Goal: Task Accomplishment & Management: Manage account settings

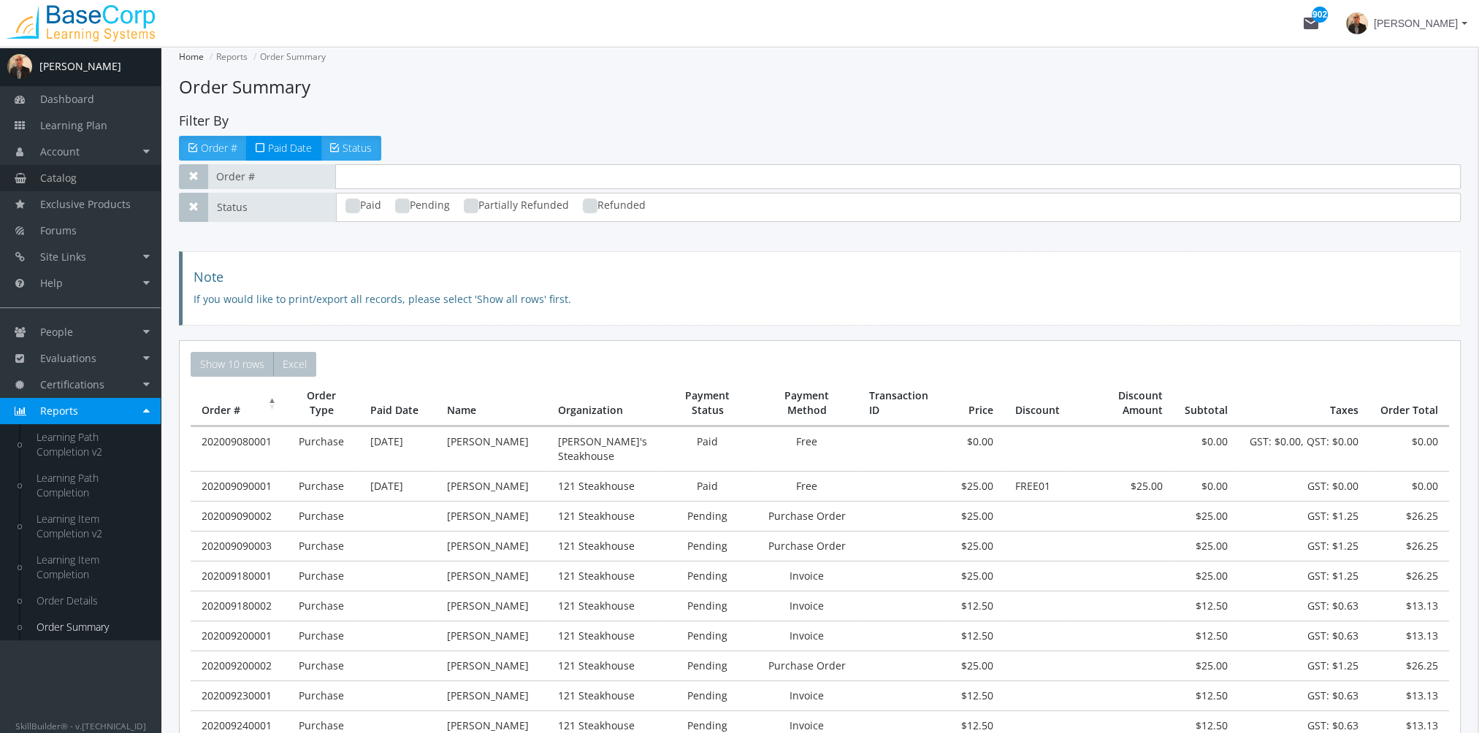
click at [99, 178] on link "Catalog" at bounding box center [80, 178] width 161 height 26
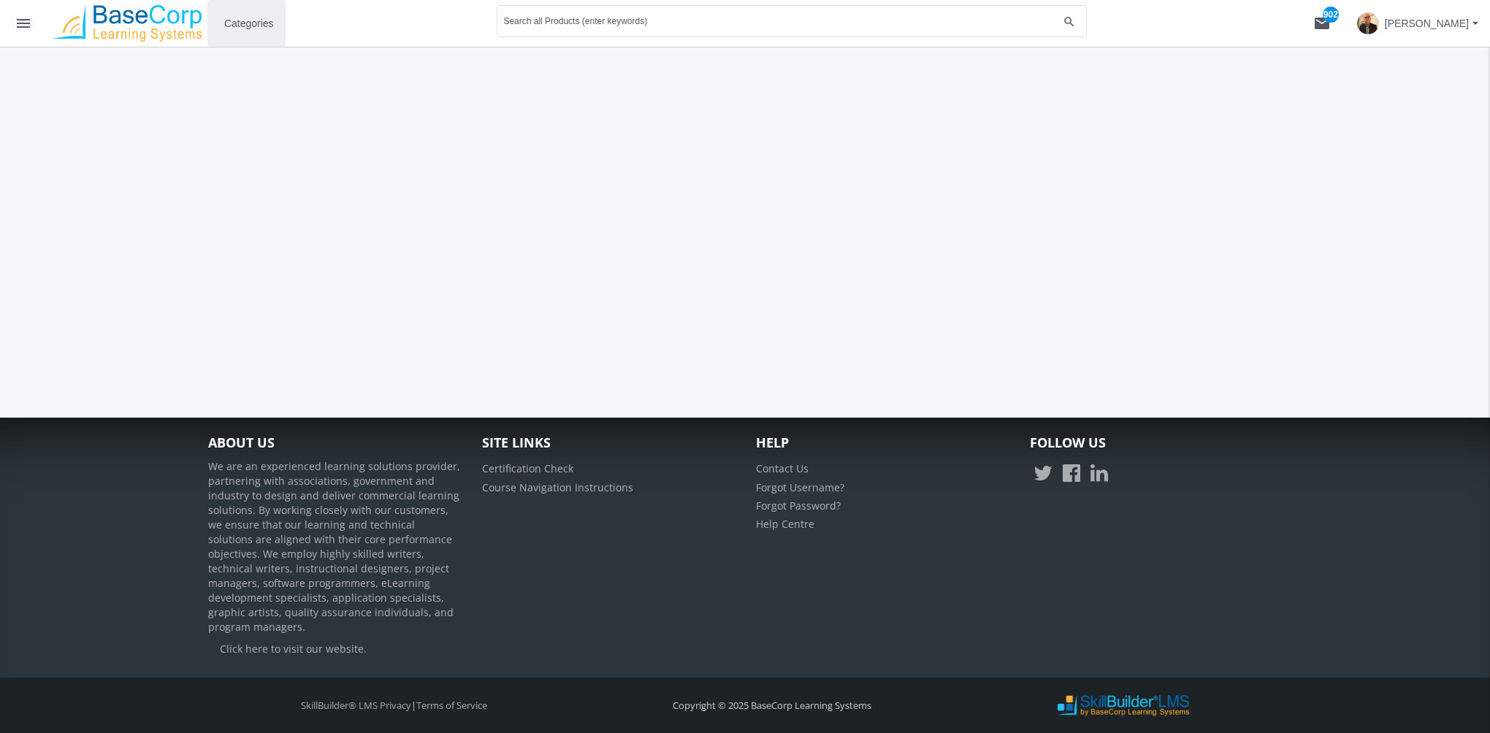
click at [238, 31] on span "Categories" at bounding box center [249, 23] width 50 height 26
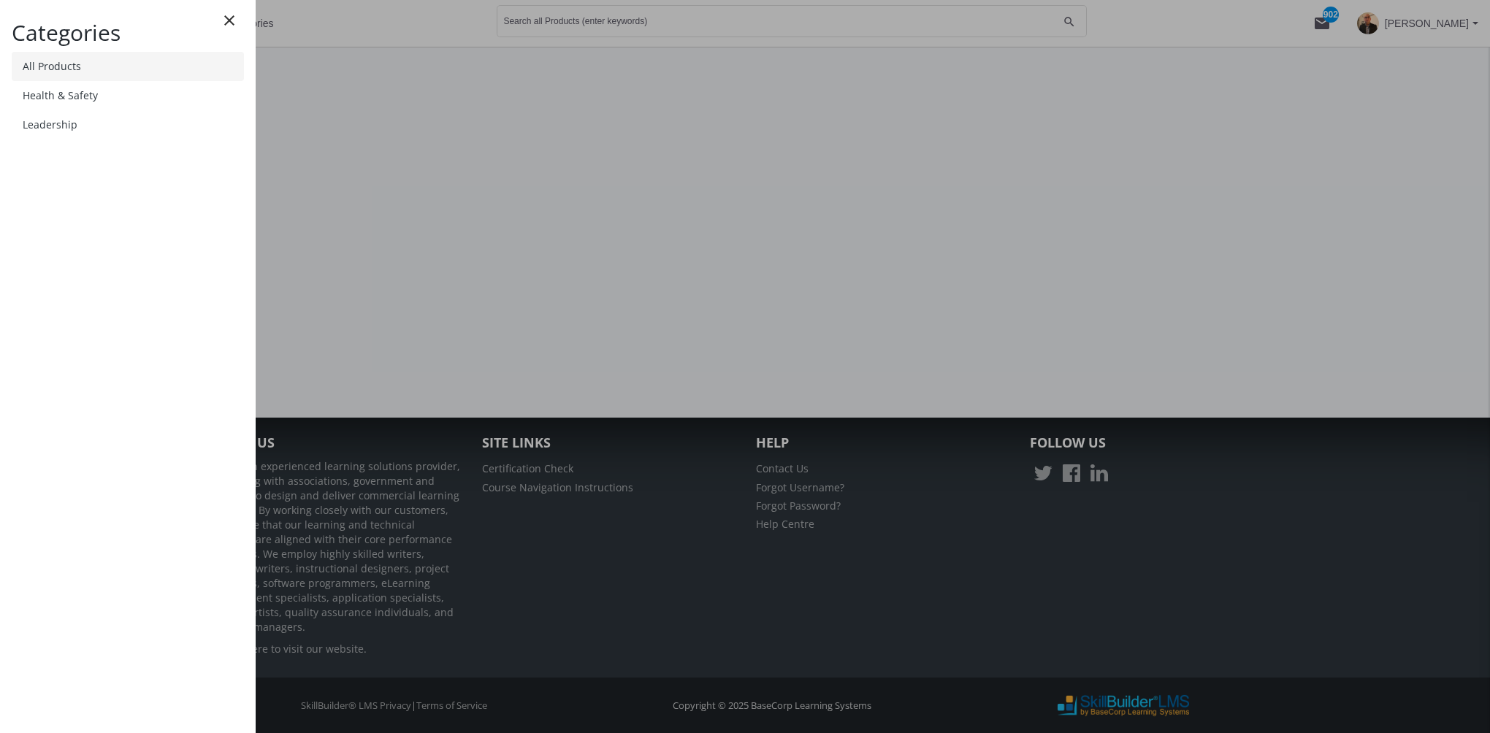
click at [131, 73] on link "All Products" at bounding box center [128, 66] width 232 height 29
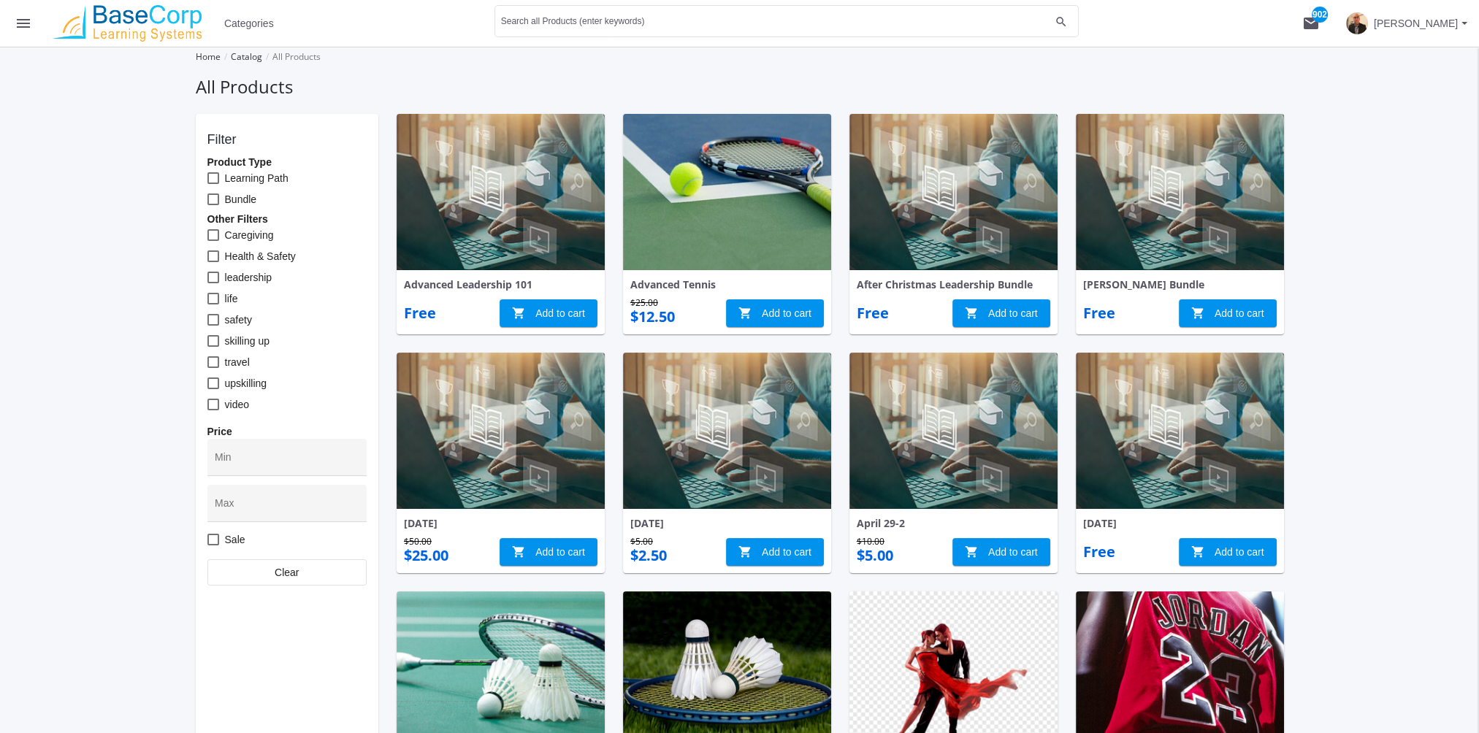
click at [21, 23] on mat-icon "menu" at bounding box center [24, 24] width 18 height 18
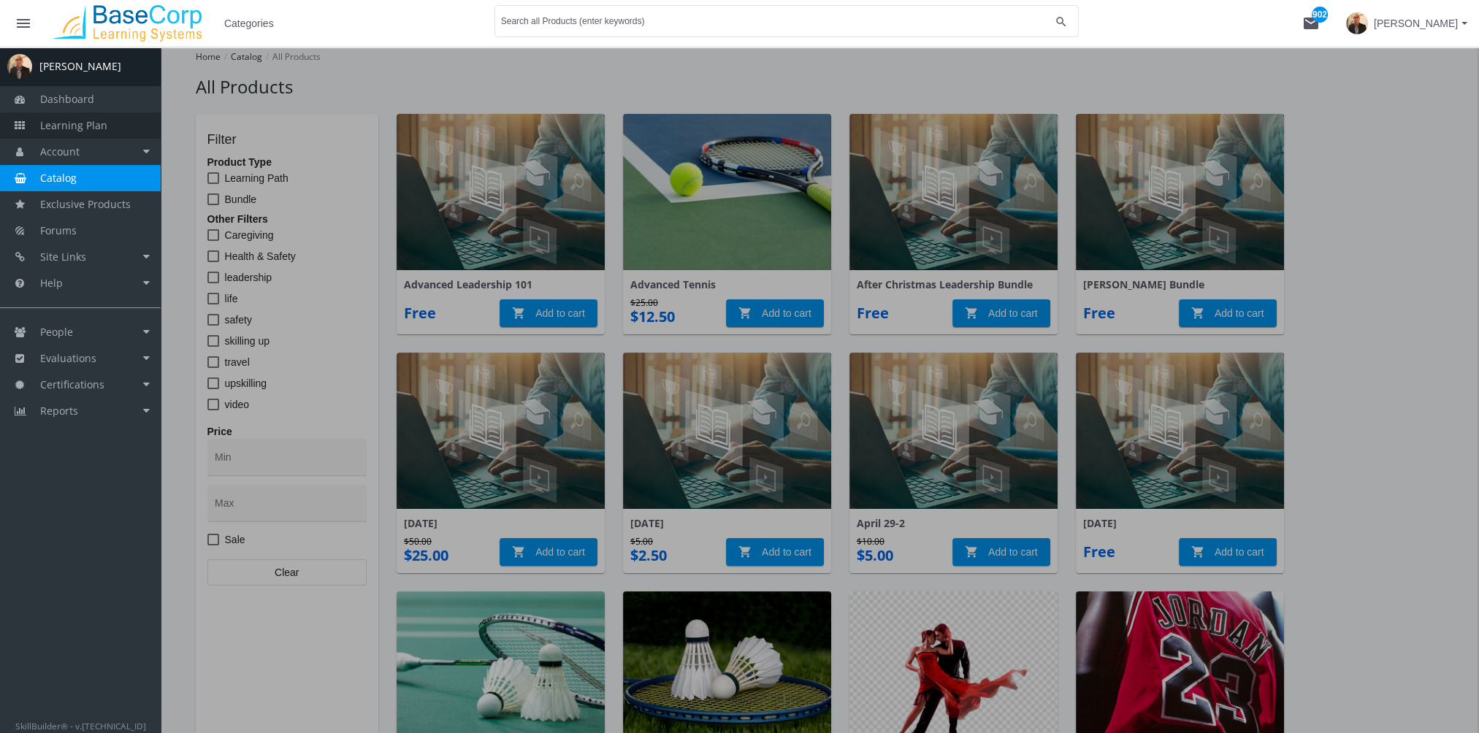
click at [74, 126] on span "Learning Plan" at bounding box center [73, 125] width 67 height 14
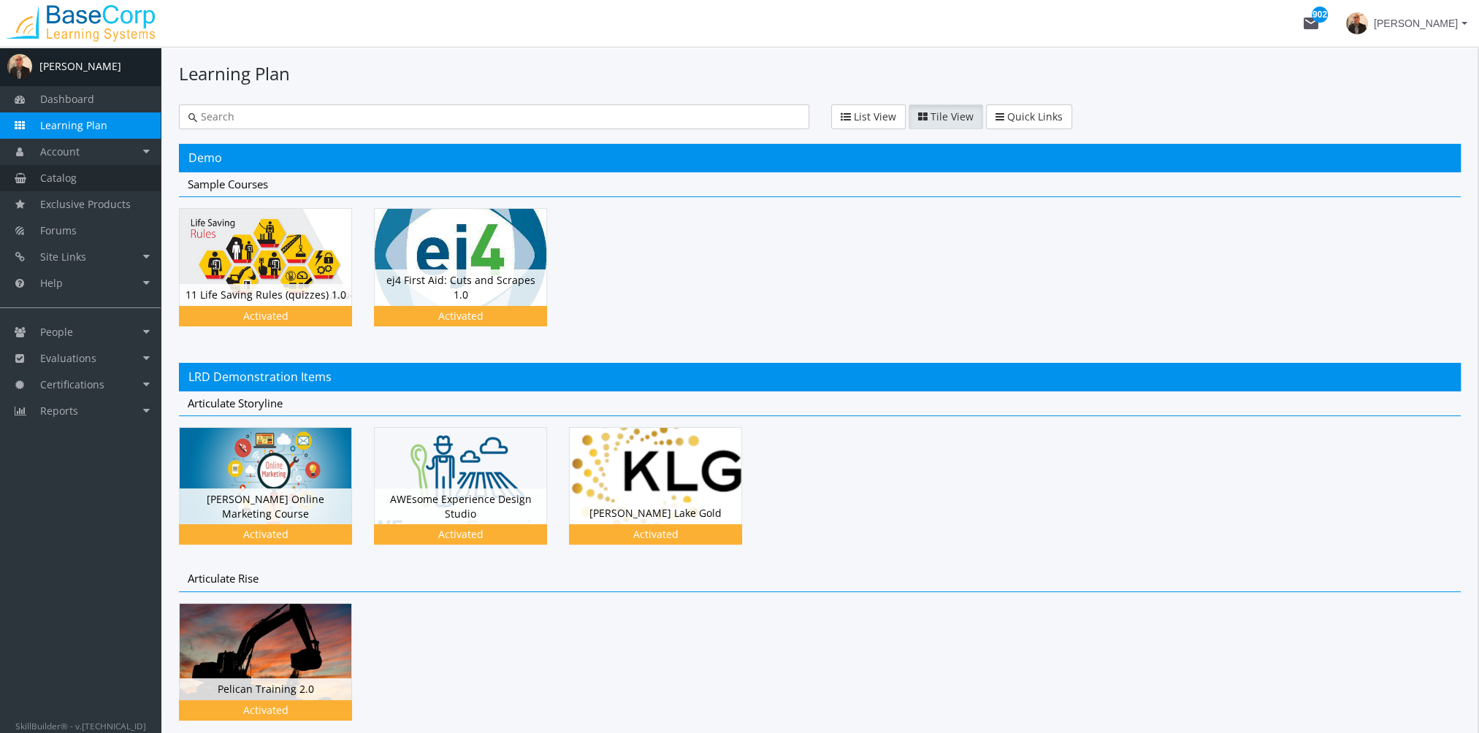
click at [132, 172] on link "Catalog" at bounding box center [80, 178] width 161 height 26
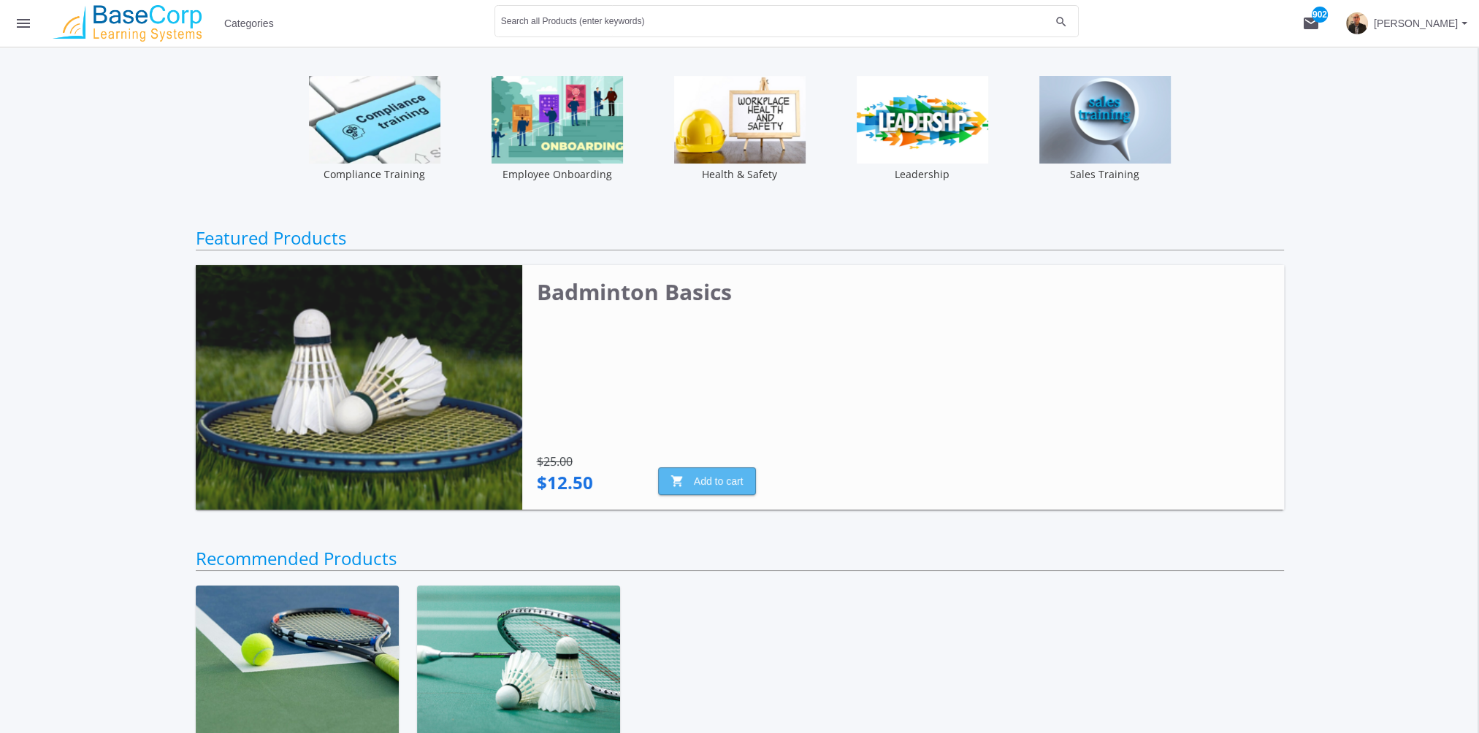
click at [714, 490] on span "shopping_cart Add to cart" at bounding box center [707, 481] width 73 height 26
click at [1312, 25] on mat-icon "shopping_cart 1" at bounding box center [1311, 24] width 18 height 18
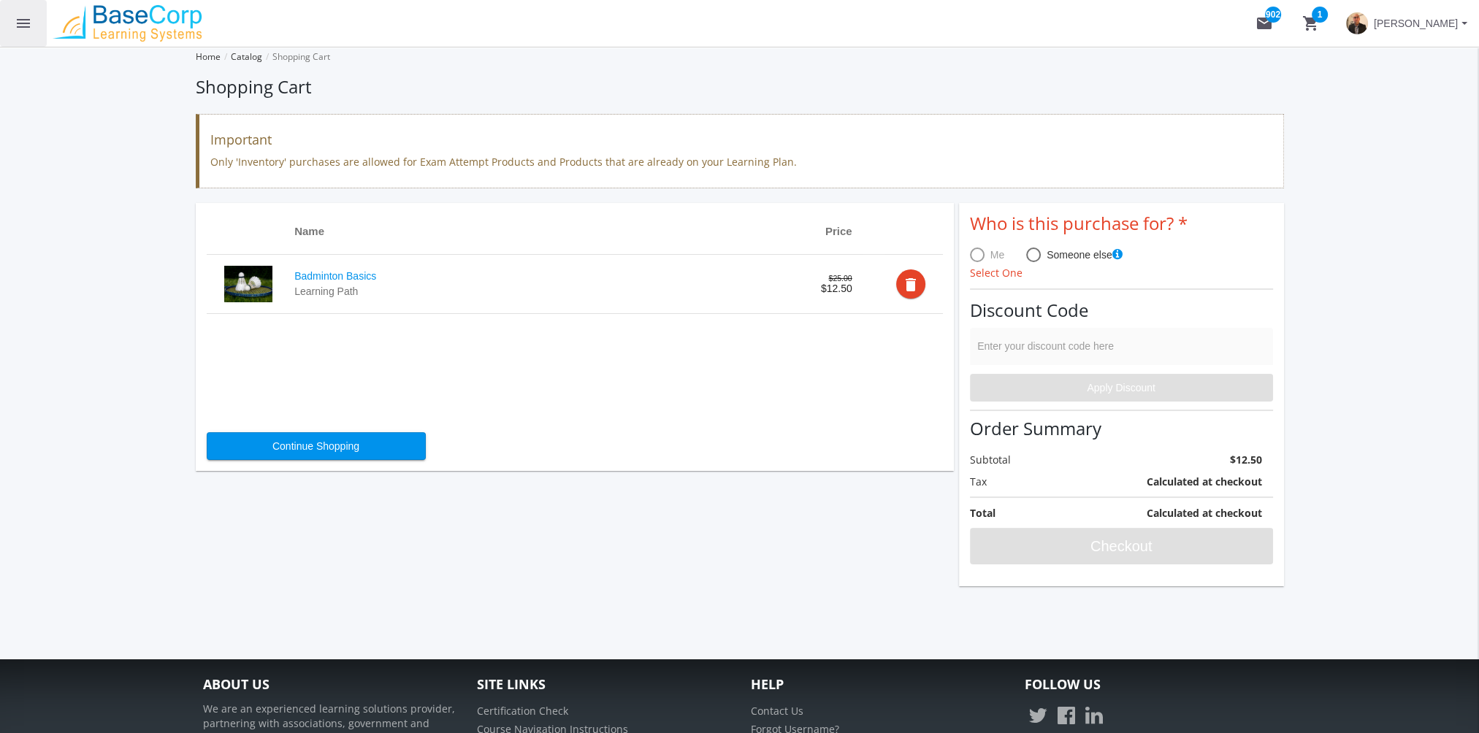
click at [25, 32] on button "menu" at bounding box center [23, 23] width 47 height 47
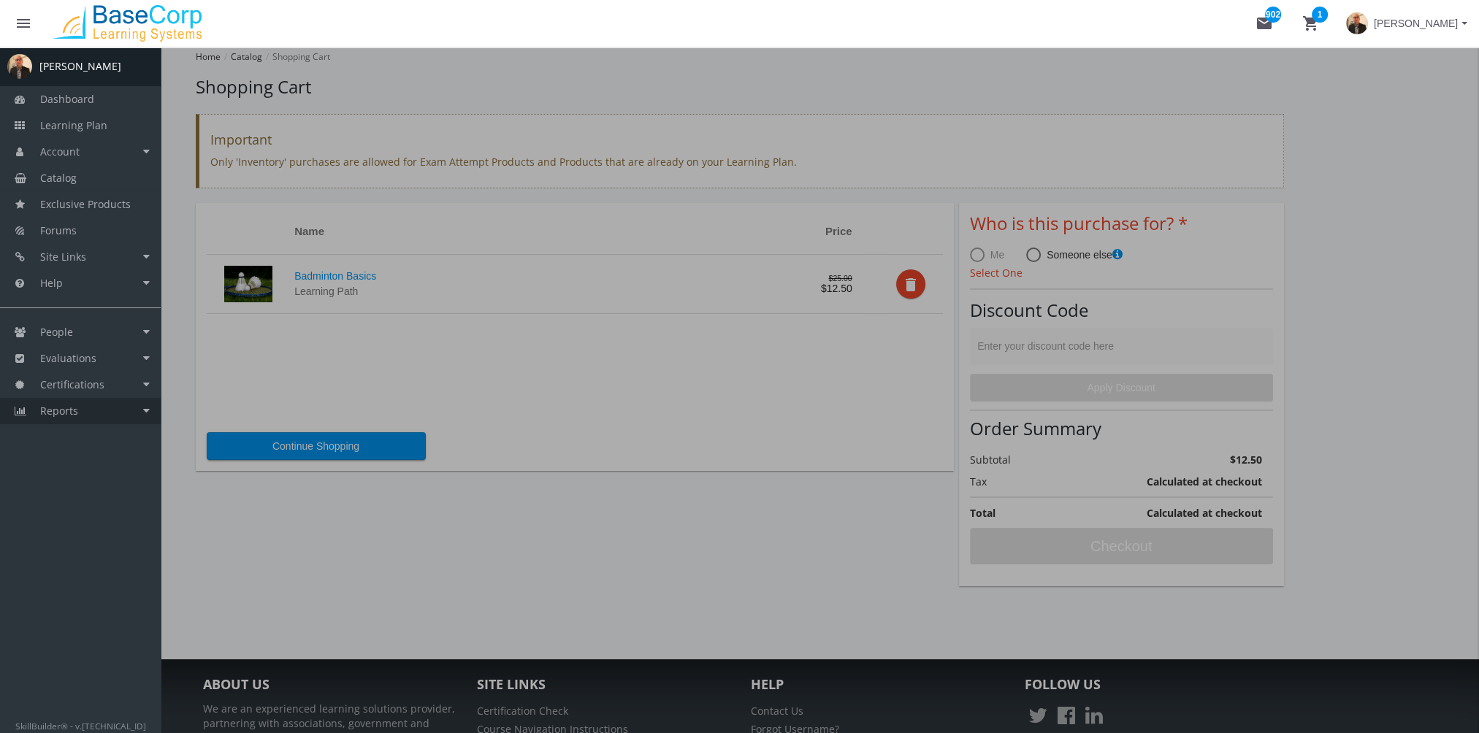
click at [89, 412] on link "Reports" at bounding box center [80, 411] width 161 height 26
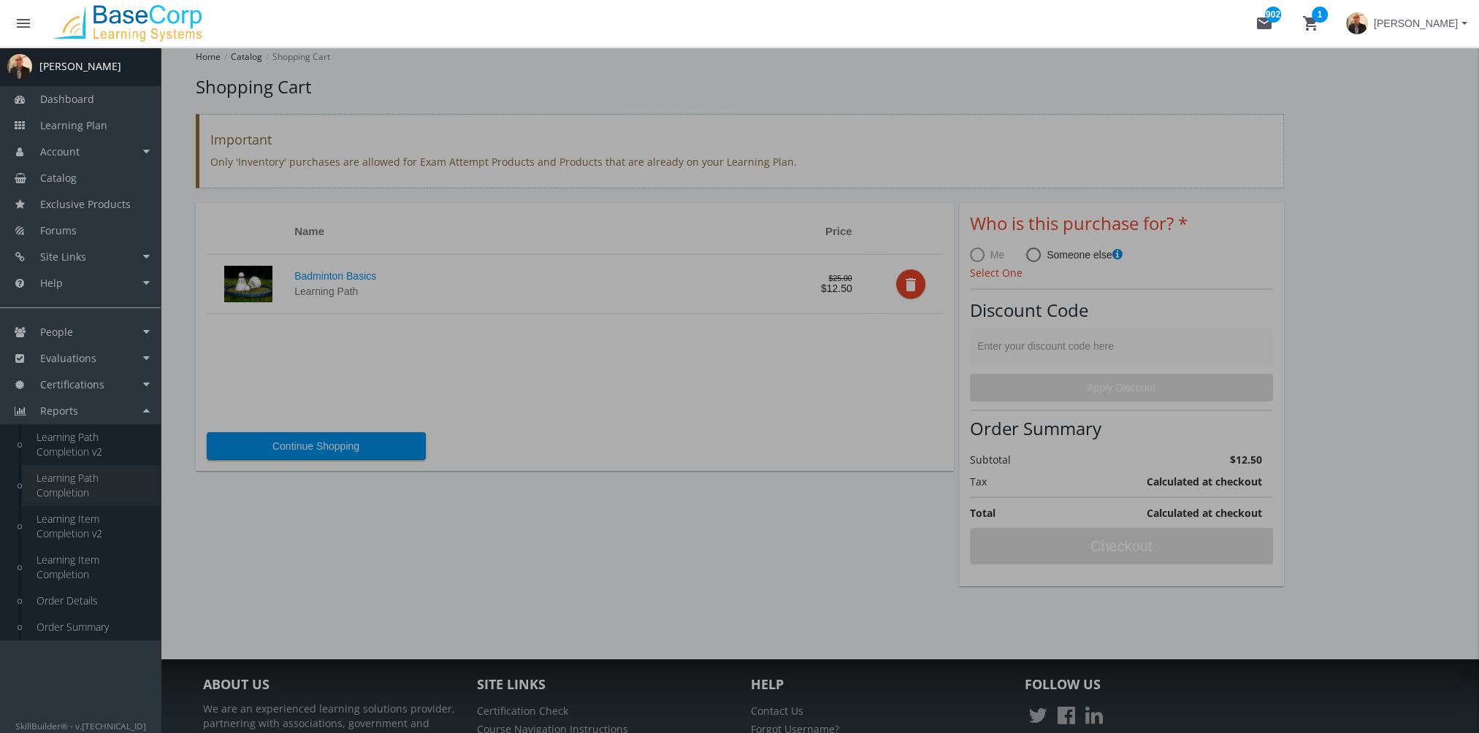
click at [95, 486] on link "Learning Path Completion" at bounding box center [91, 485] width 139 height 41
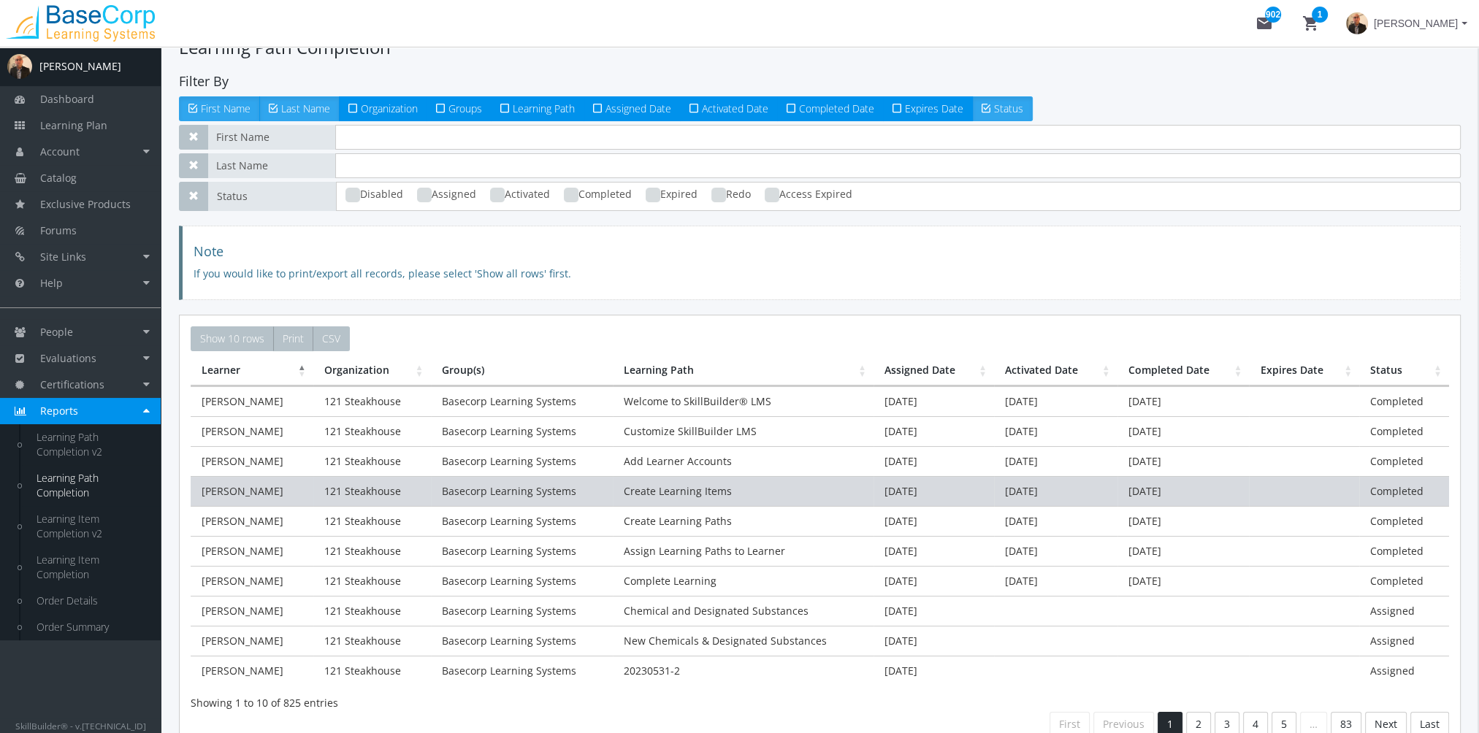
scroll to position [73, 0]
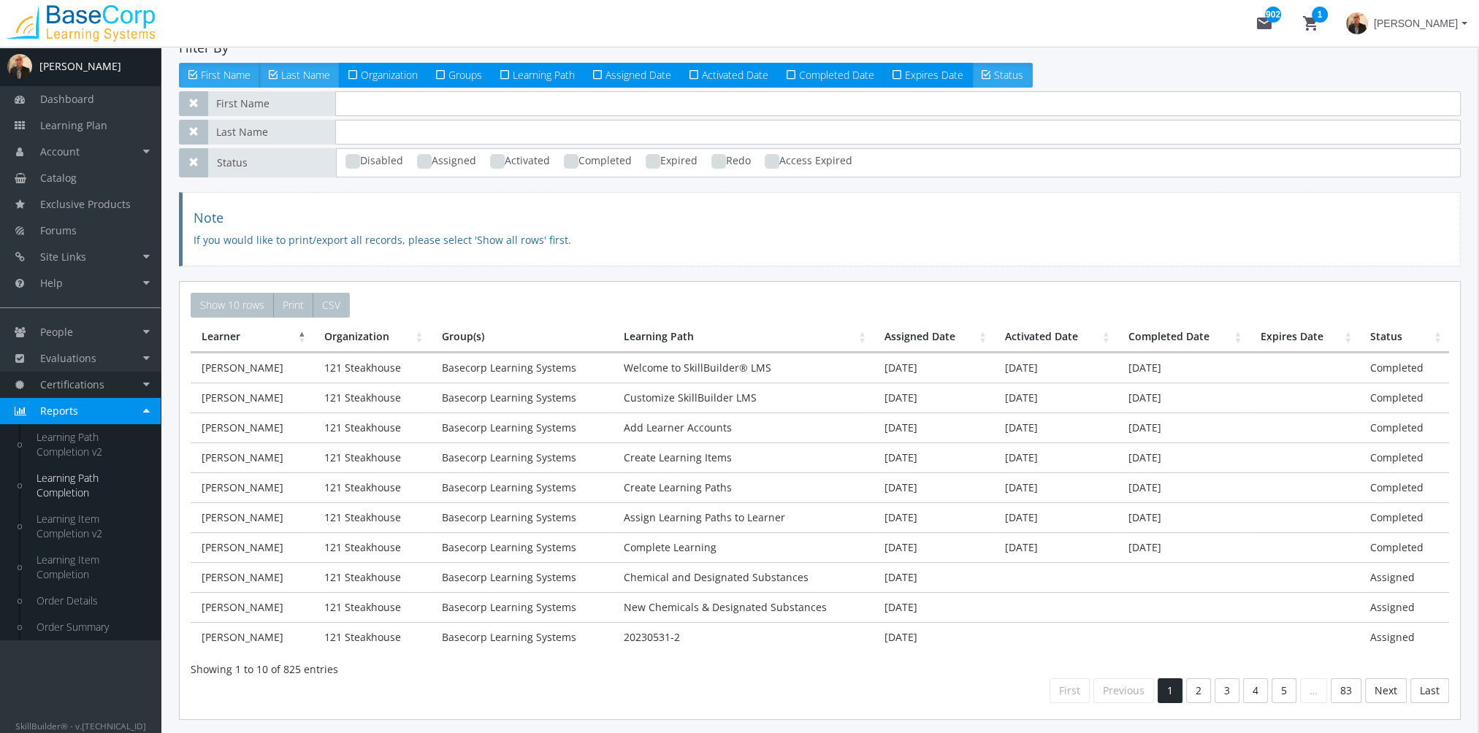
click at [99, 387] on span "Certifications" at bounding box center [72, 385] width 64 height 14
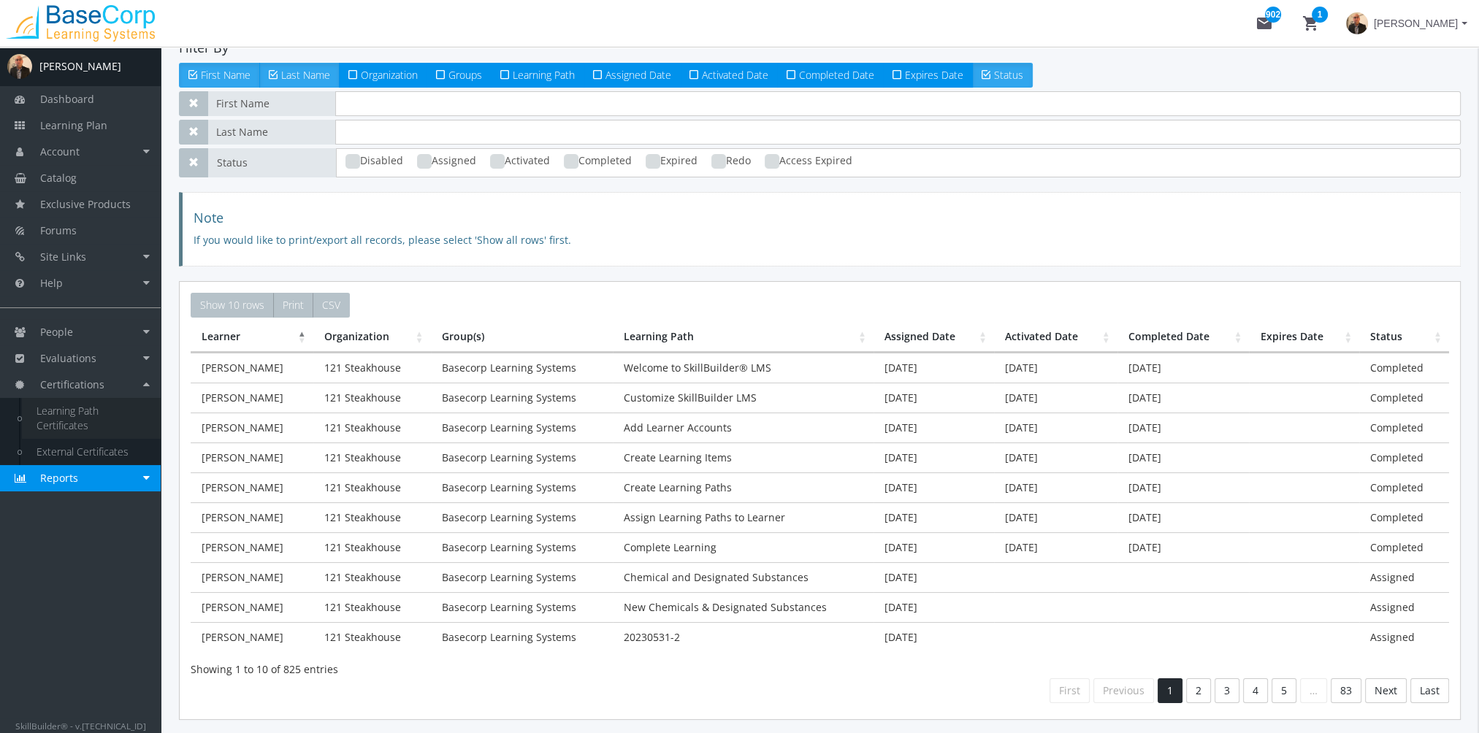
click at [94, 416] on link "Learning Path Certificates" at bounding box center [91, 418] width 139 height 41
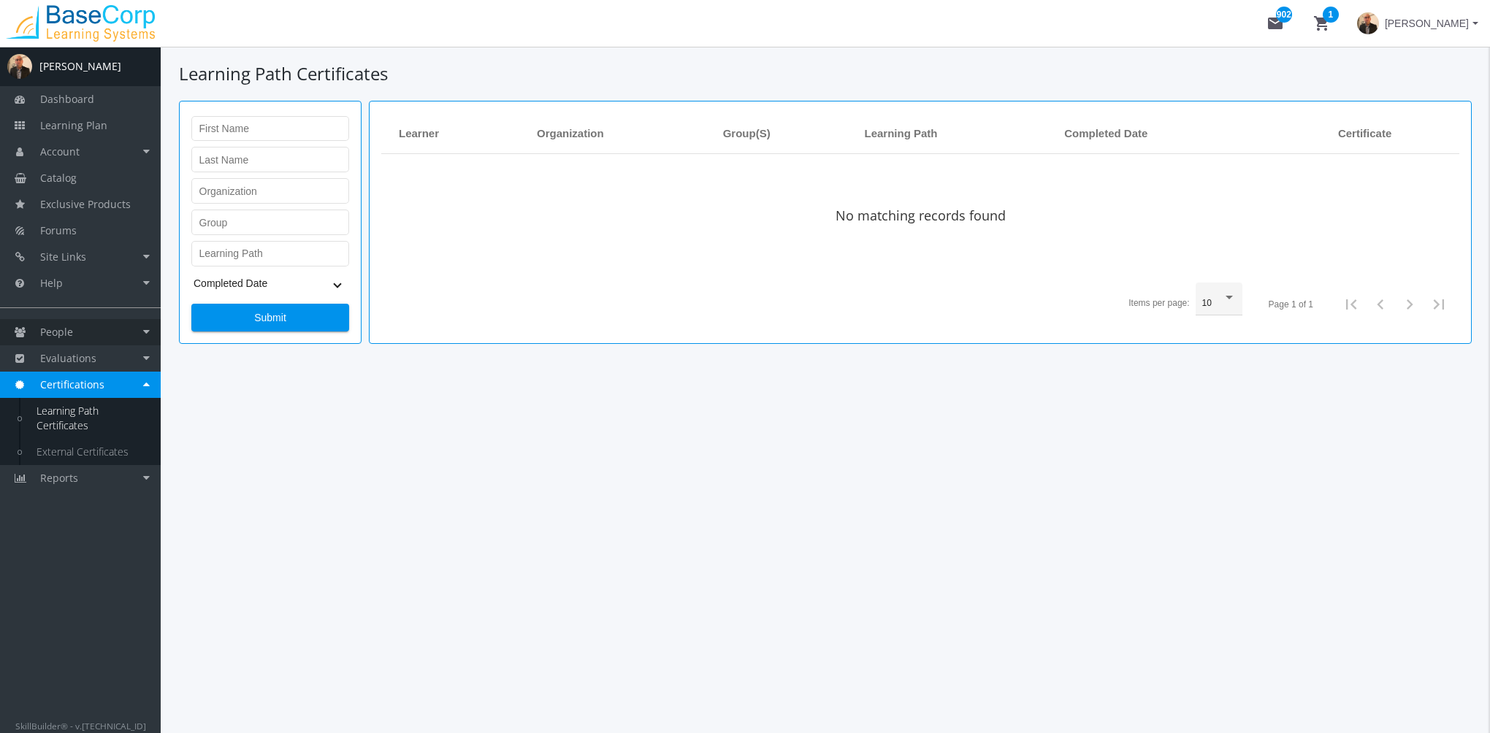
click at [120, 329] on link "People" at bounding box center [80, 332] width 161 height 26
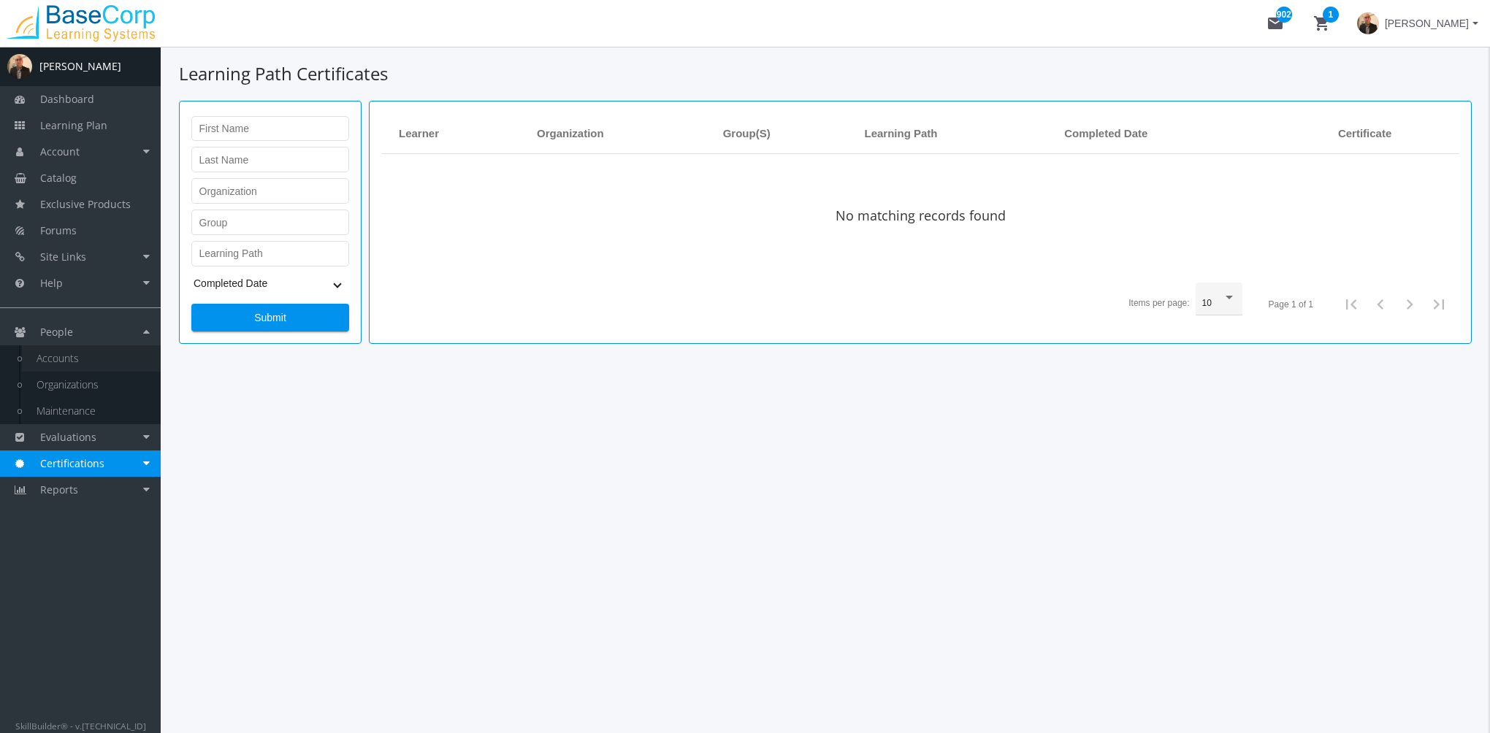
click at [114, 354] on link "Accounts" at bounding box center [91, 359] width 139 height 26
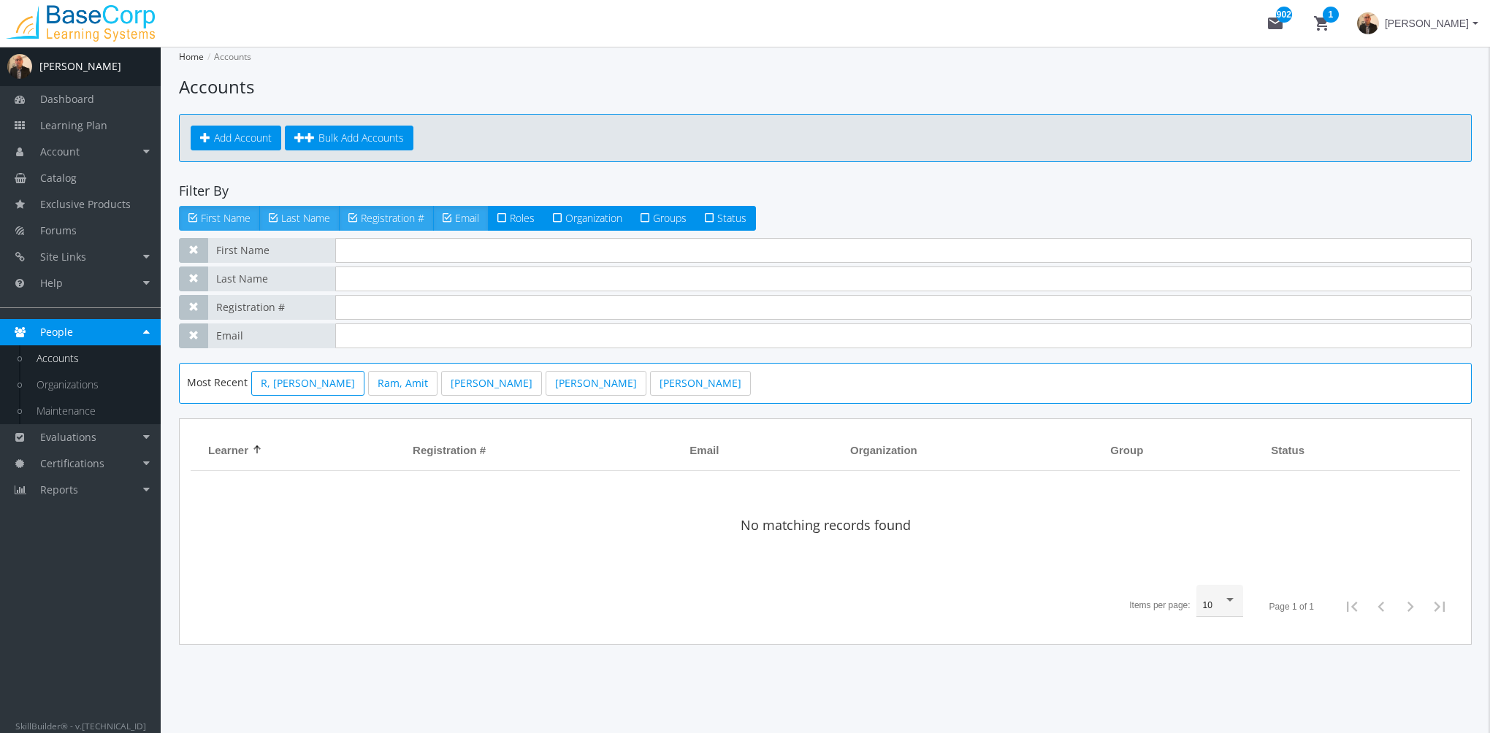
click at [283, 380] on link "R, [PERSON_NAME]" at bounding box center [307, 383] width 113 height 25
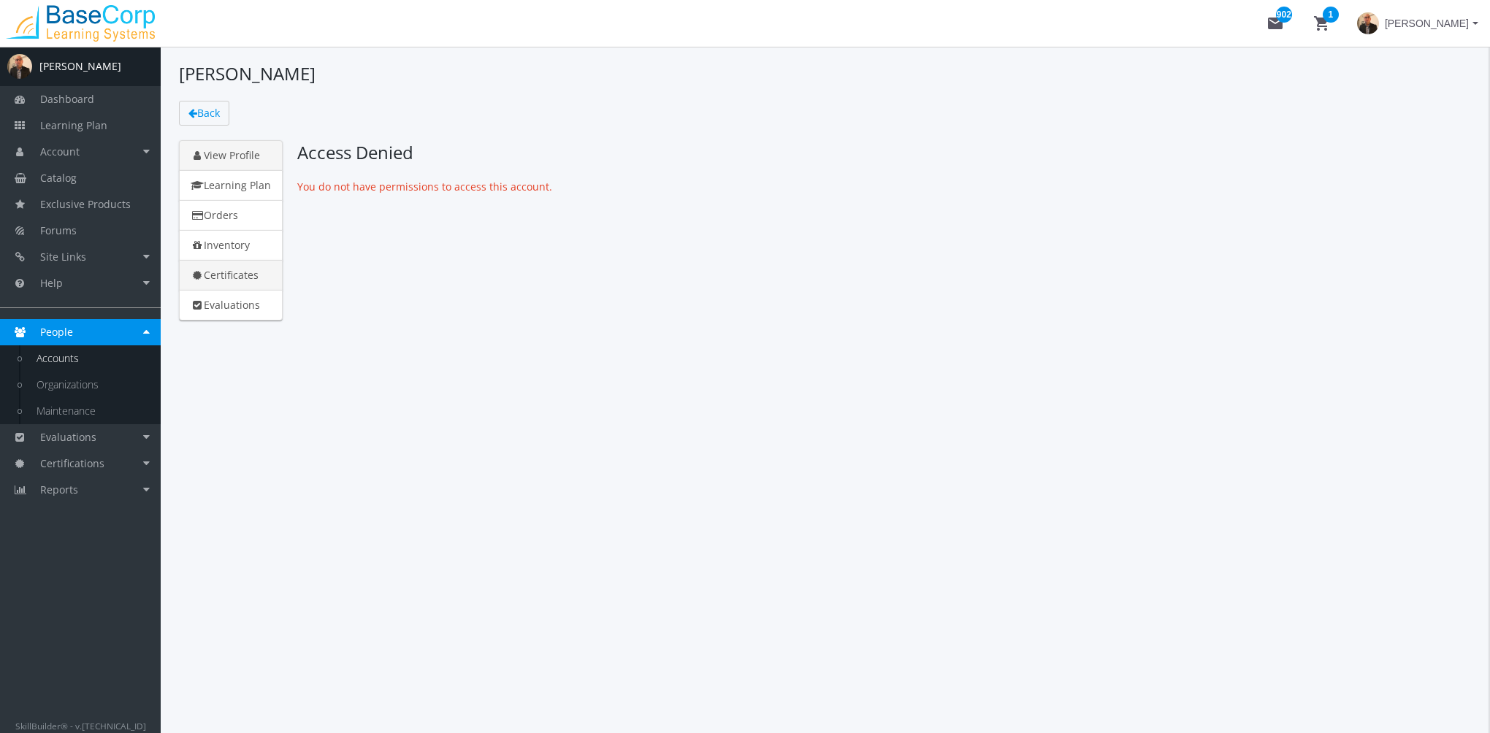
click at [232, 278] on link "Certificates" at bounding box center [231, 275] width 104 height 31
click at [207, 110] on span "Back" at bounding box center [208, 113] width 23 height 14
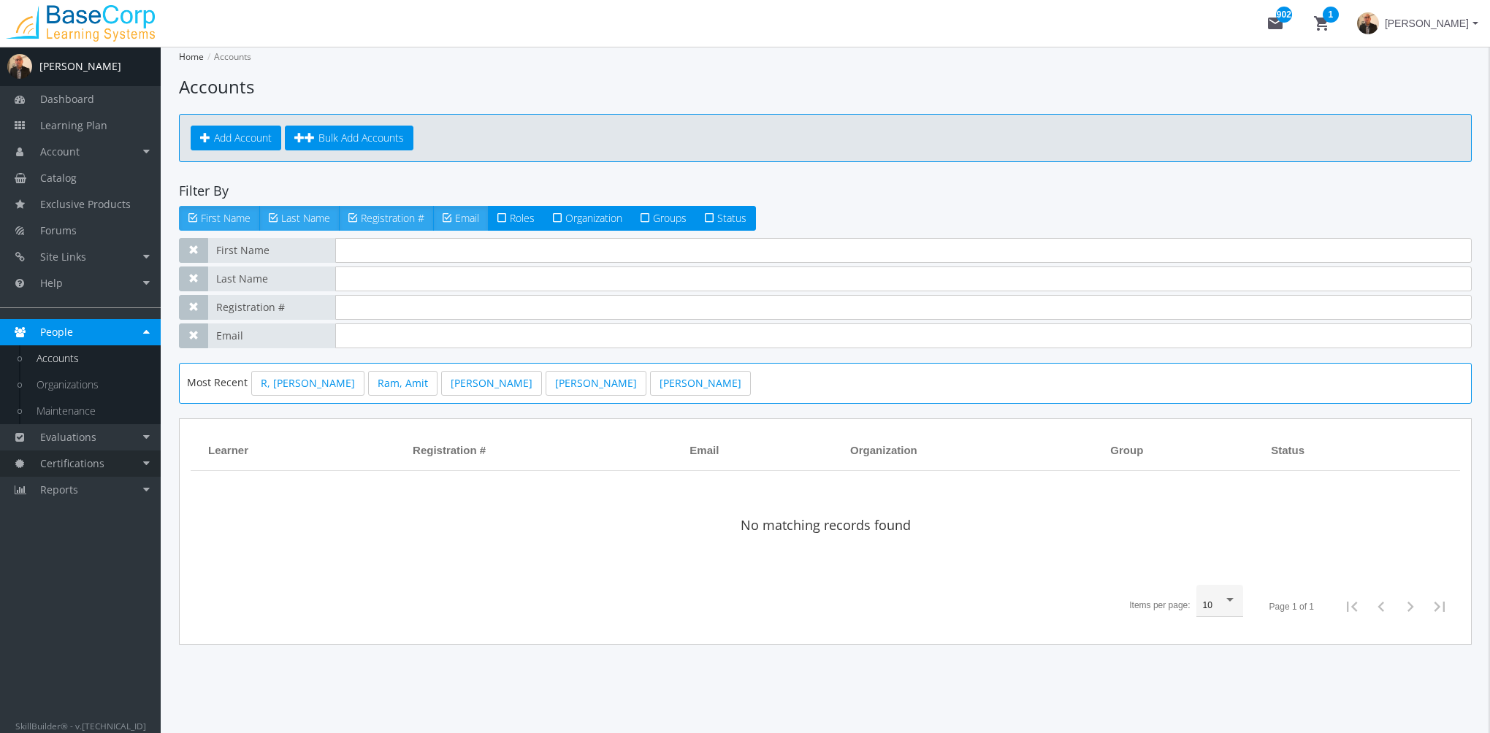
click at [121, 459] on link "Certifications" at bounding box center [80, 464] width 161 height 26
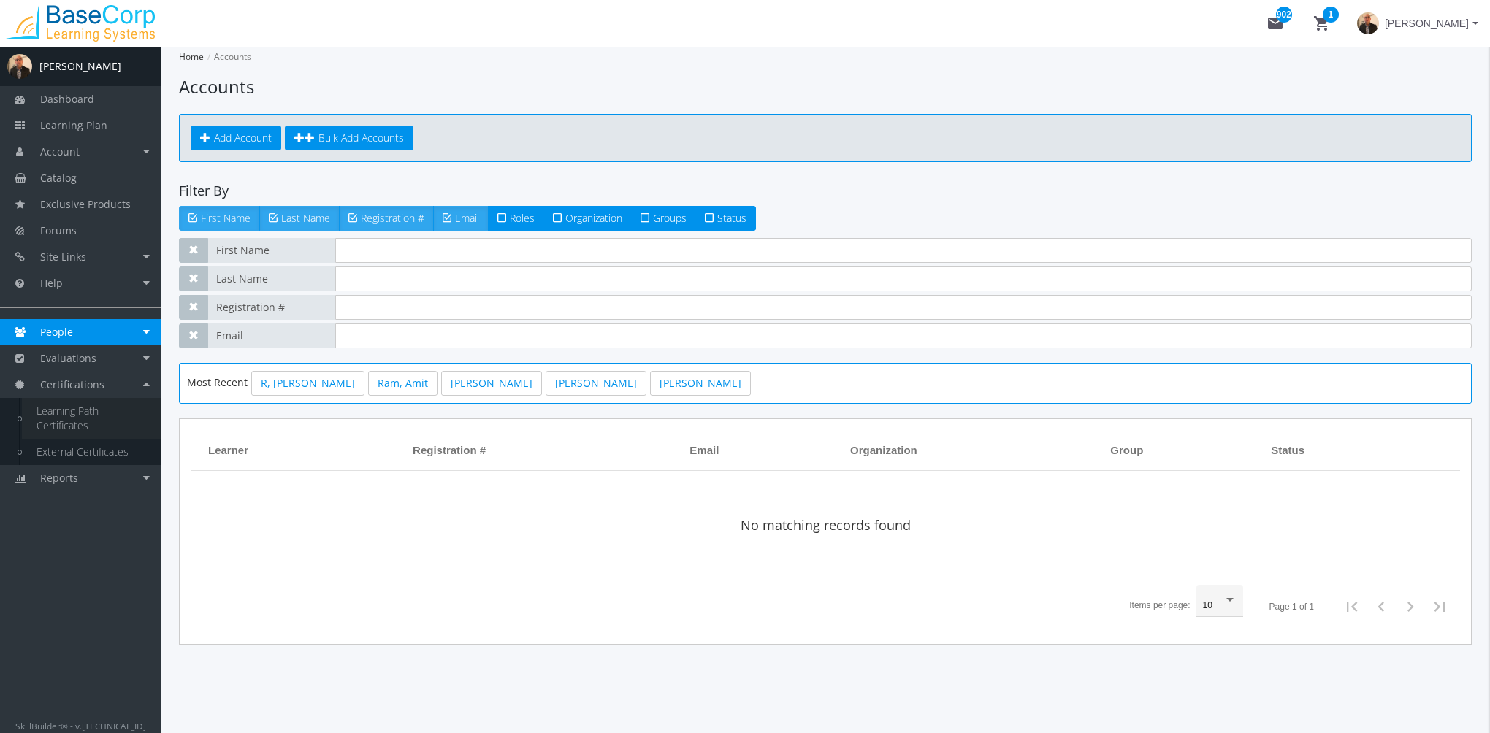
click at [91, 415] on link "Learning Path Certificates" at bounding box center [91, 418] width 139 height 41
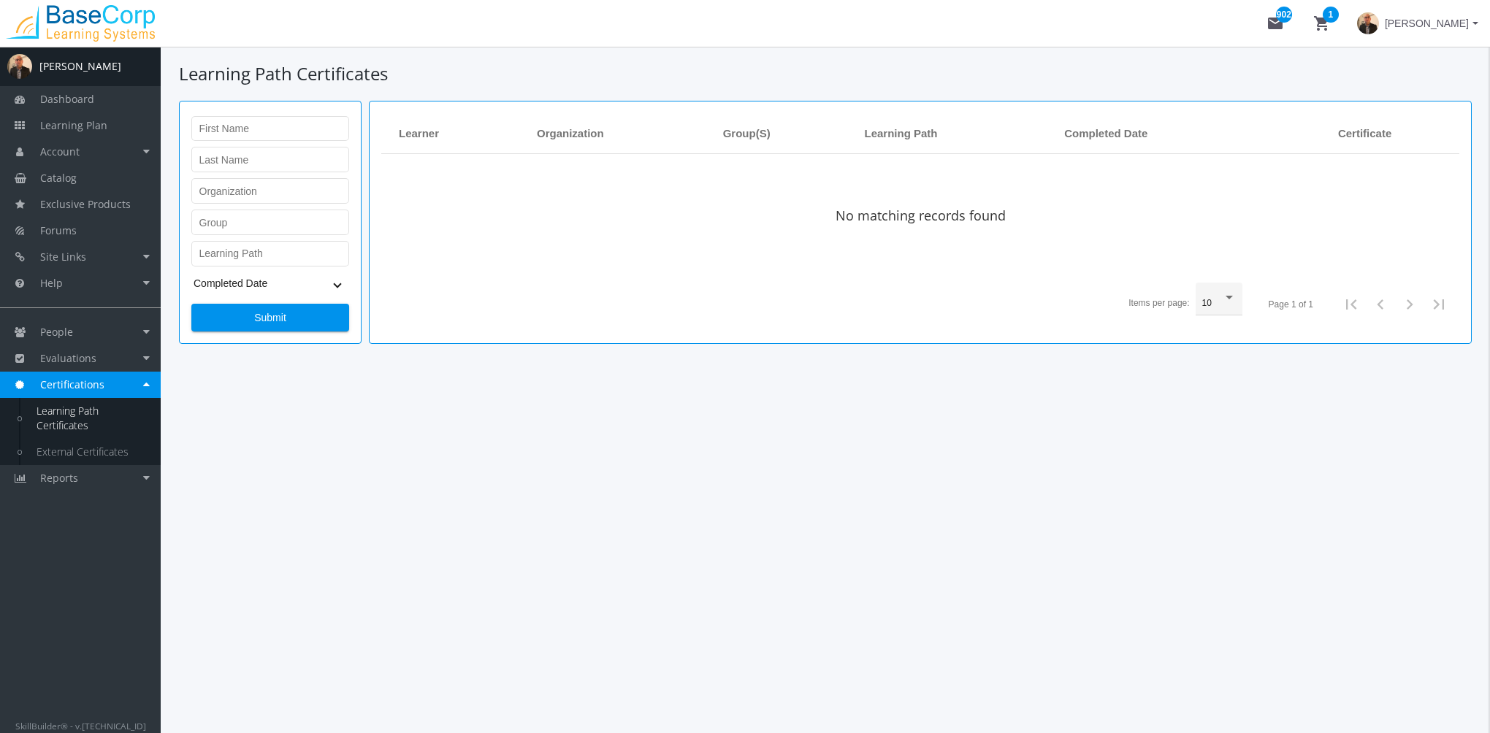
click at [1429, 27] on span "[PERSON_NAME]" at bounding box center [1427, 23] width 84 height 26
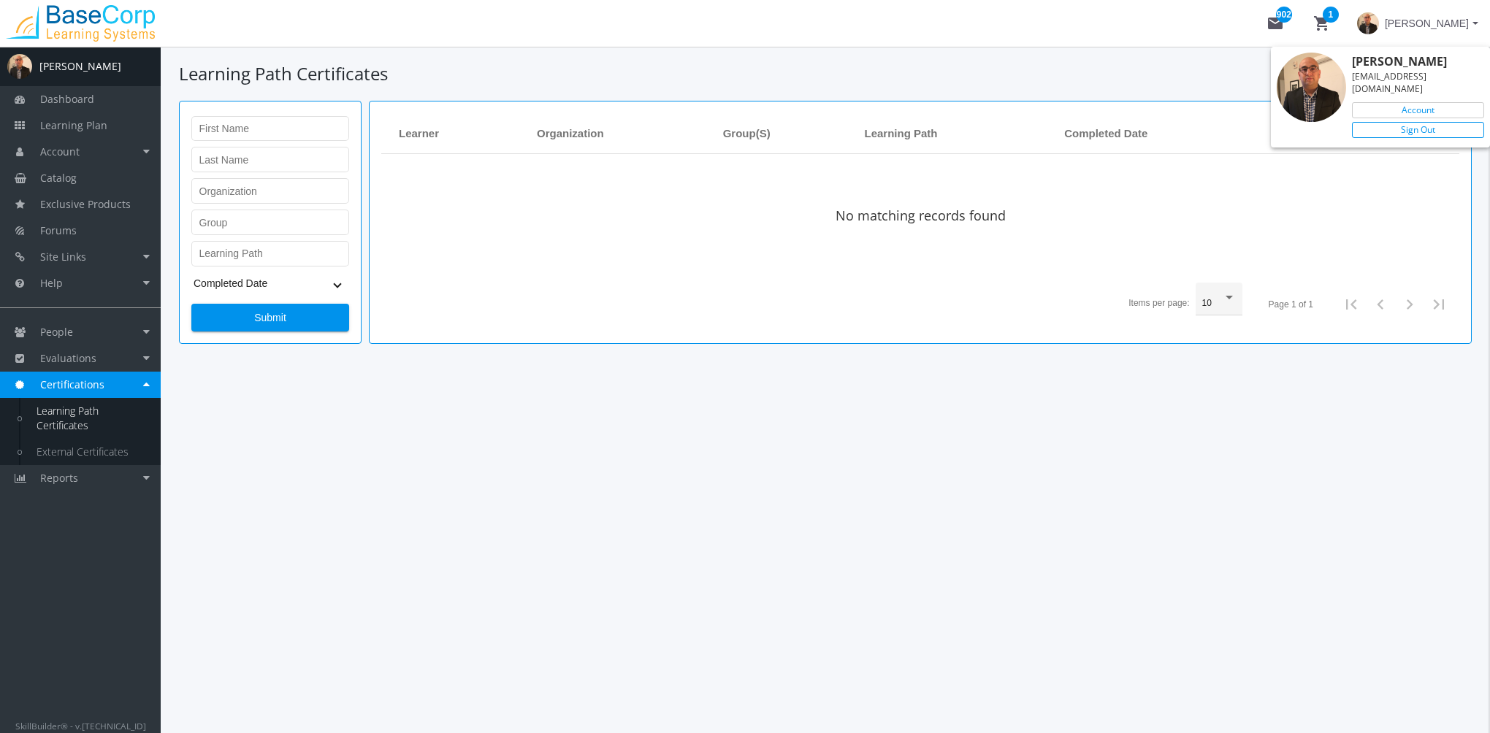
click at [1415, 122] on link "Sign Out" at bounding box center [1418, 130] width 132 height 16
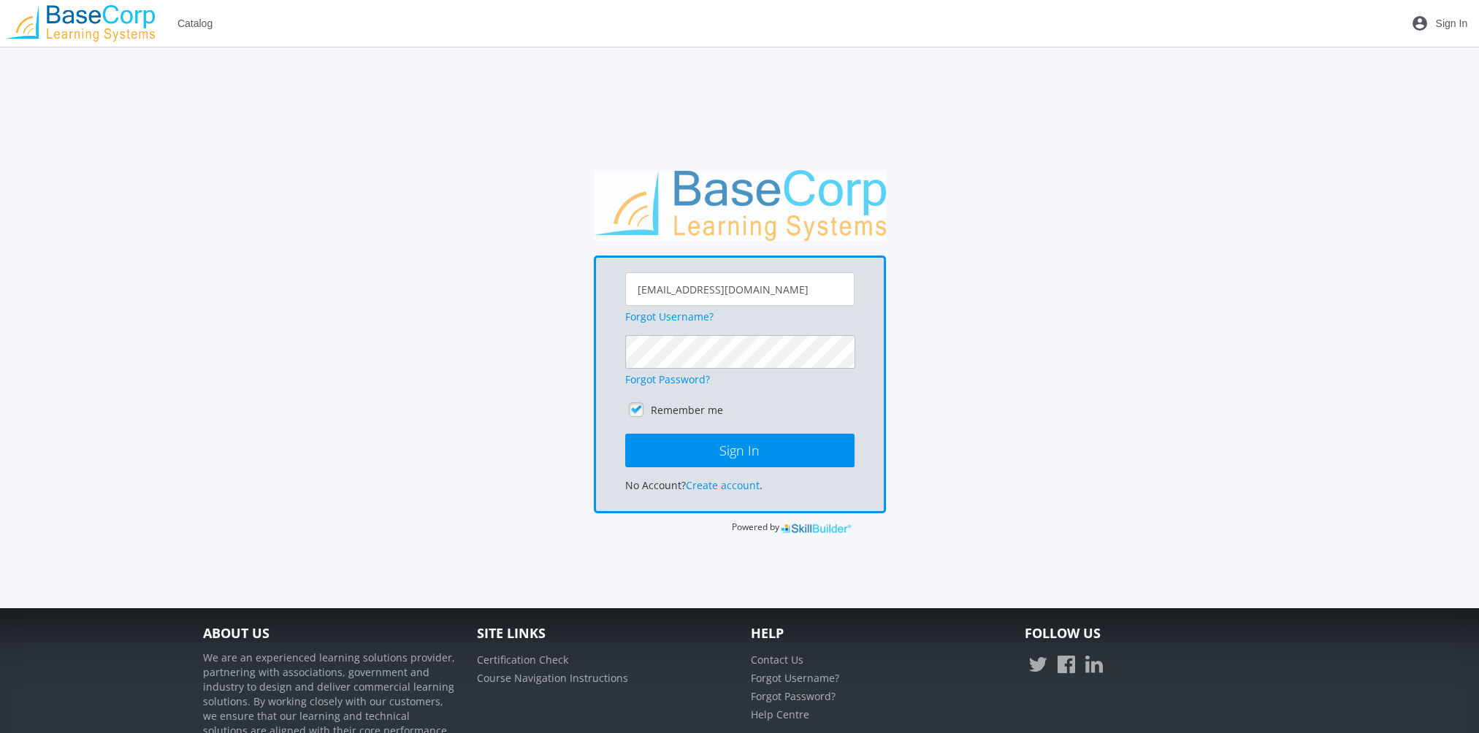
click at [625, 434] on button "Sign In" at bounding box center [739, 451] width 229 height 34
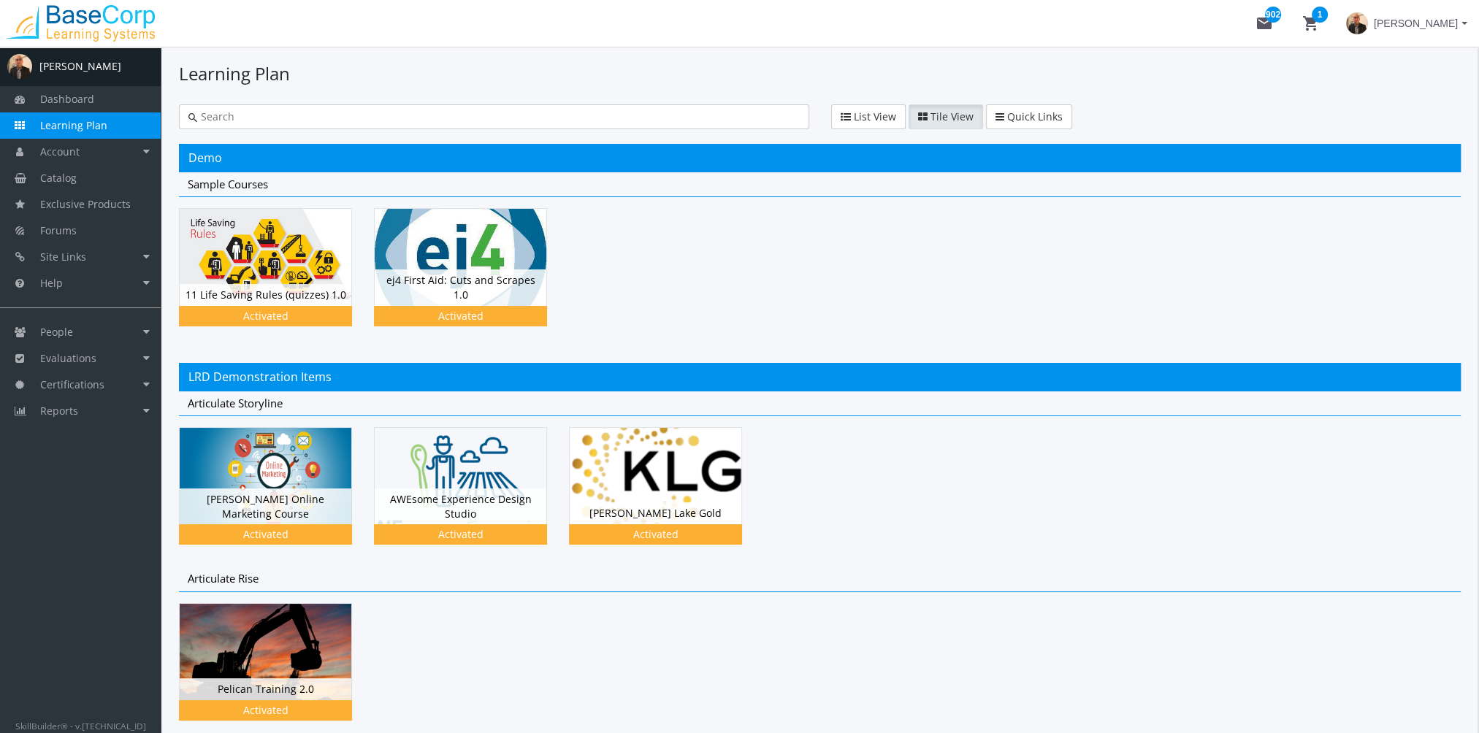
click at [1440, 19] on span "[PERSON_NAME]" at bounding box center [1416, 23] width 84 height 26
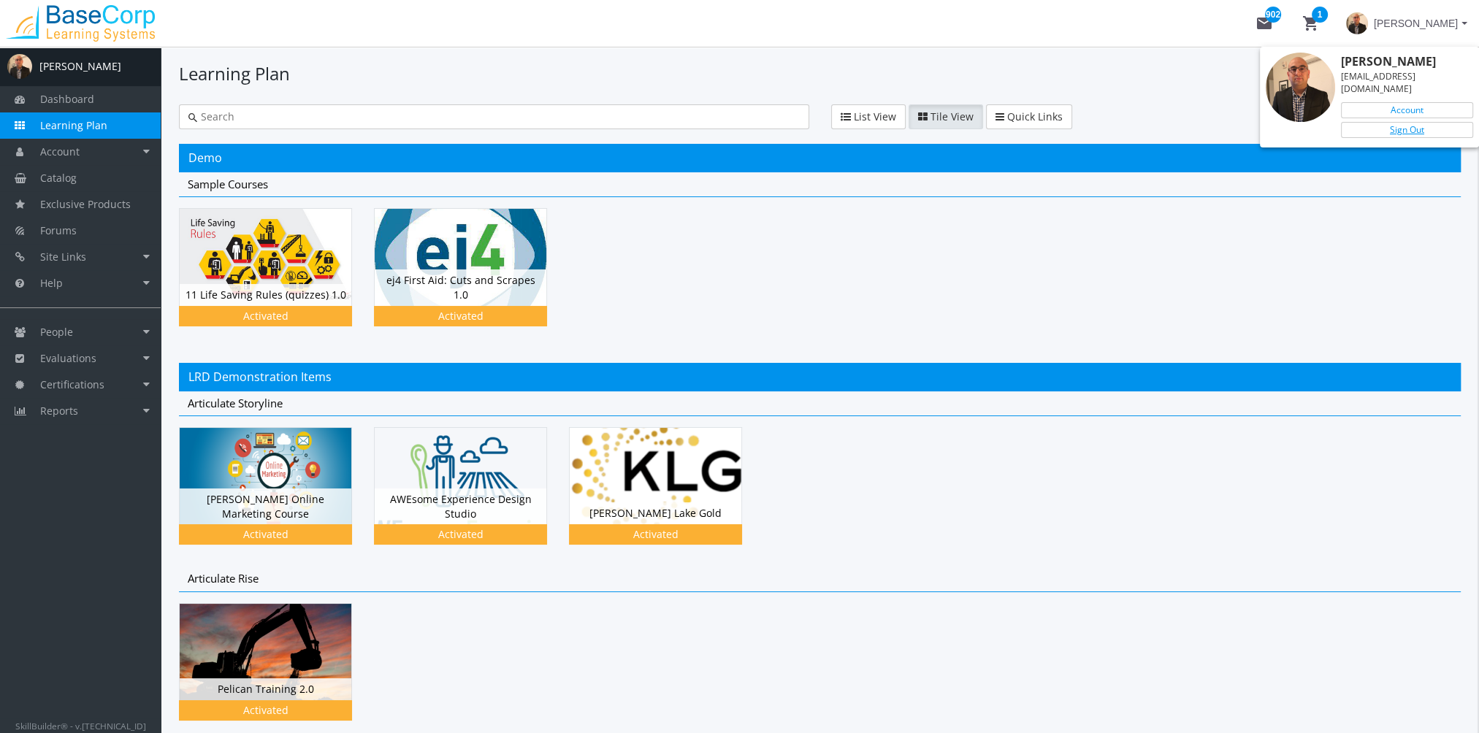
drag, startPoint x: 1417, startPoint y: 115, endPoint x: 1304, endPoint y: 127, distance: 113.9
click at [1418, 122] on link "Sign Out" at bounding box center [1407, 130] width 132 height 16
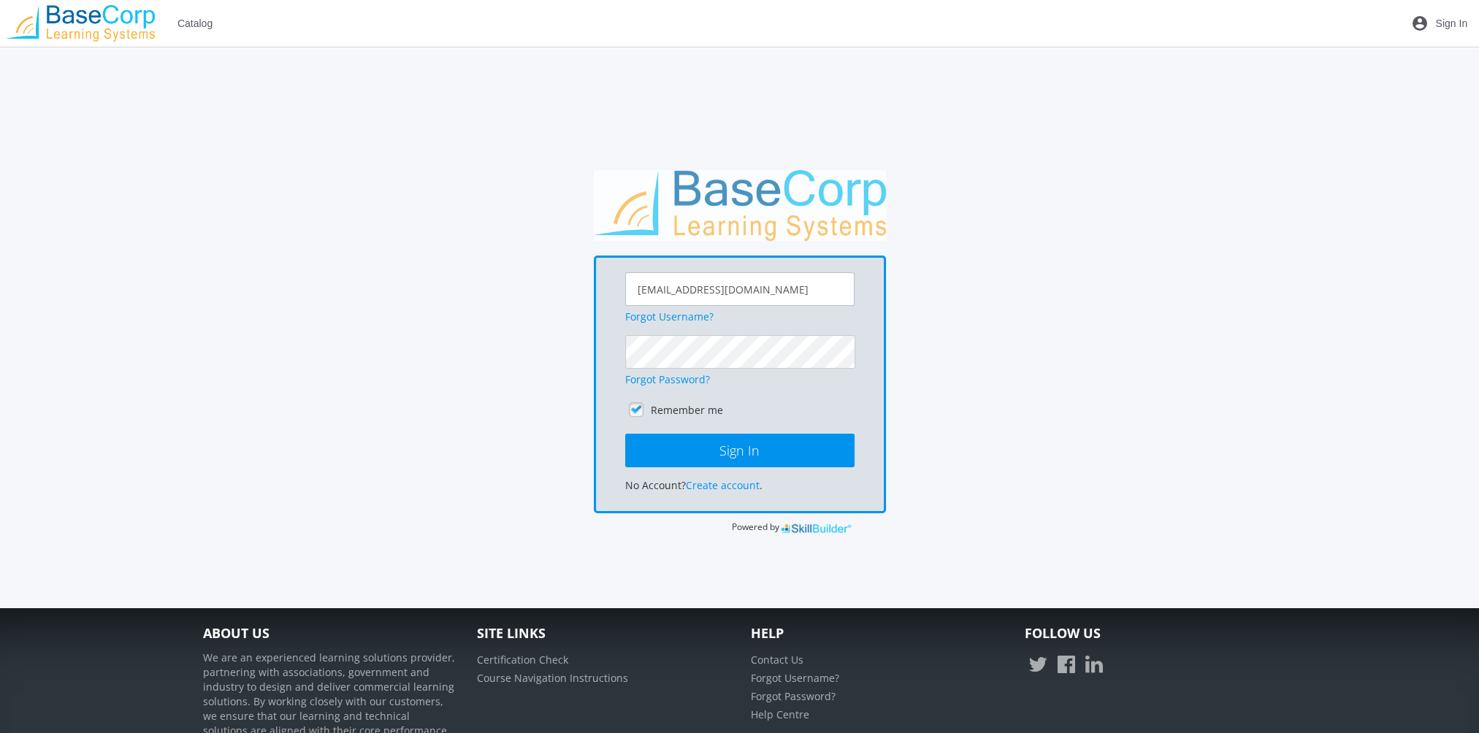
drag, startPoint x: 801, startPoint y: 286, endPoint x: 365, endPoint y: 278, distance: 436.2
click at [368, 278] on div "[EMAIL_ADDRESS][DOMAIN_NAME] Forgot Username? Forgot Password? Remember me Sign…" at bounding box center [740, 352] width 1088 height 365
type input "[EMAIL_ADDRESS][DOMAIN_NAME]"
click at [625, 434] on button "Sign In" at bounding box center [739, 451] width 229 height 34
